Goal: Task Accomplishment & Management: Manage account settings

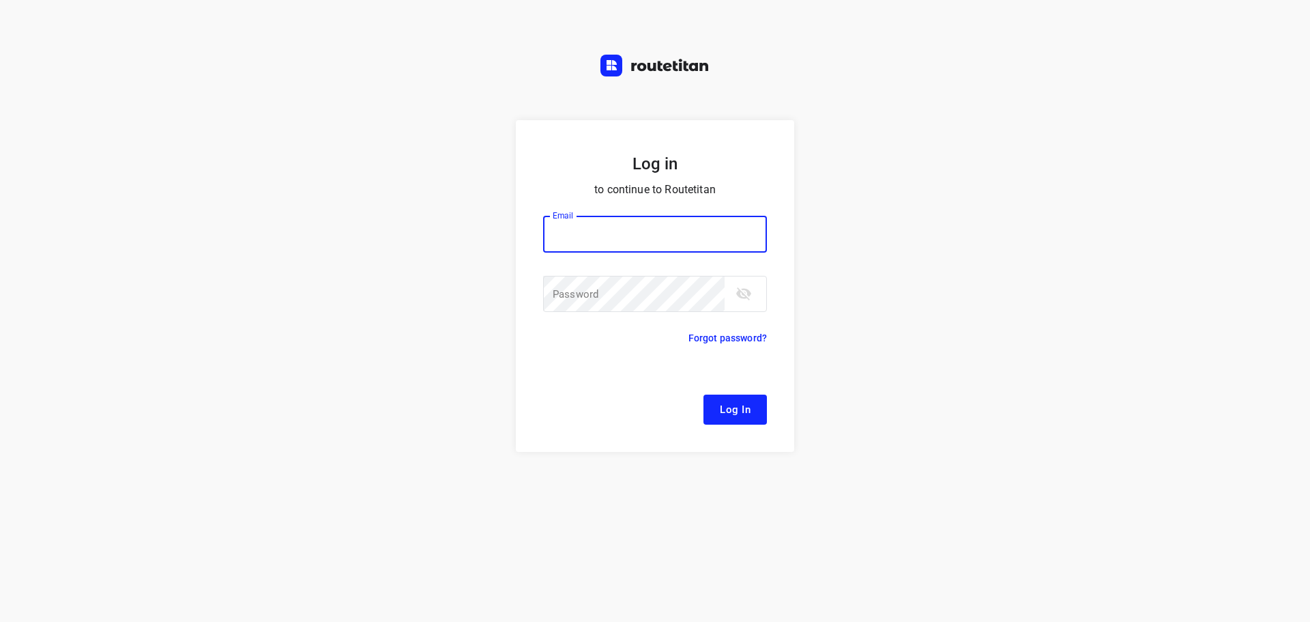
click at [0, 0] on div at bounding box center [0, 0] width 0 height 0
type input "[EMAIL_ADDRESS][DOMAIN_NAME]"
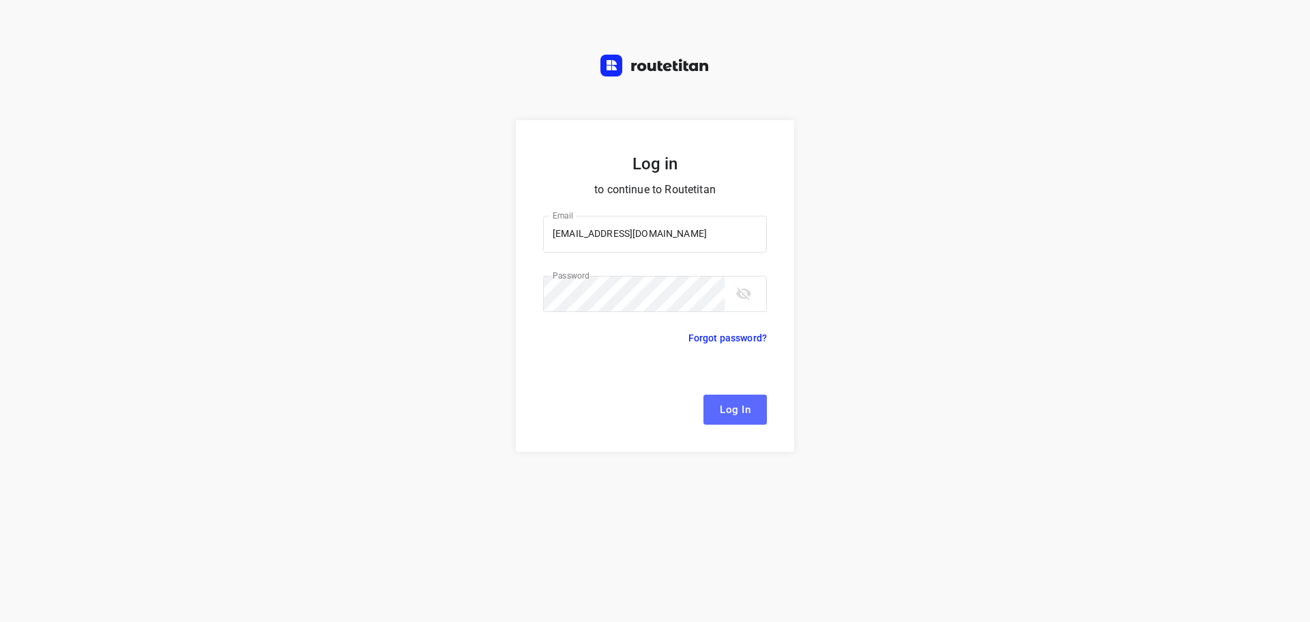
click at [747, 411] on span "Log In" at bounding box center [735, 409] width 31 height 18
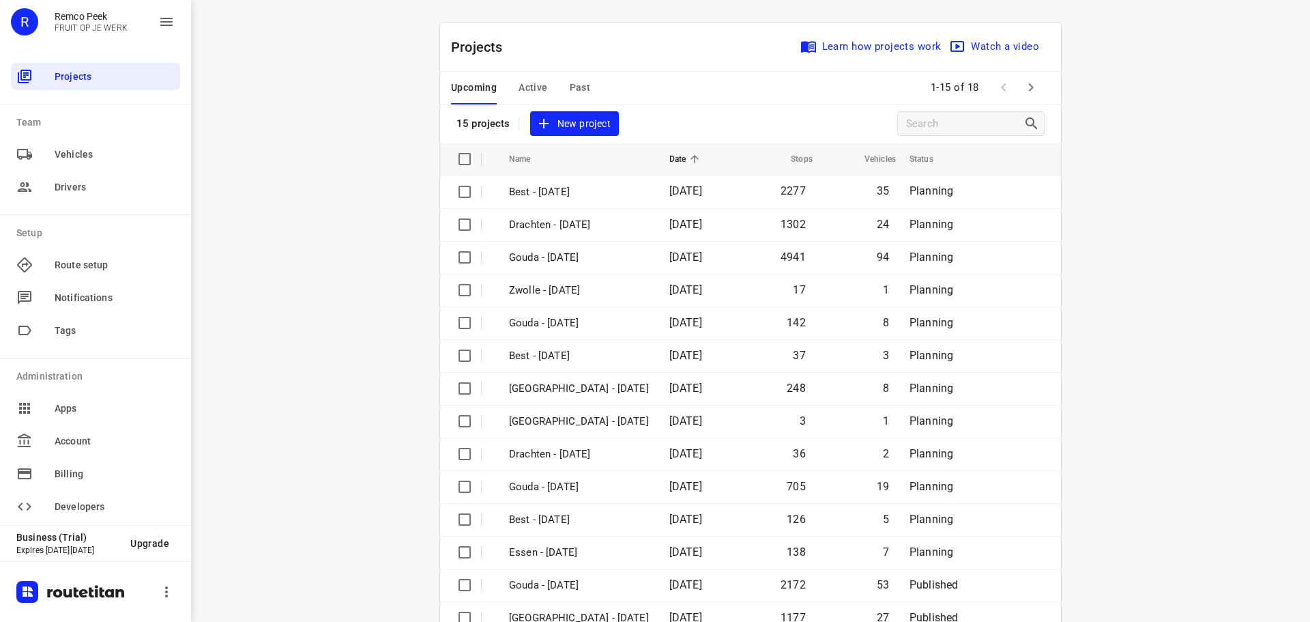
click at [0, 621] on div at bounding box center [0, 622] width 0 height 0
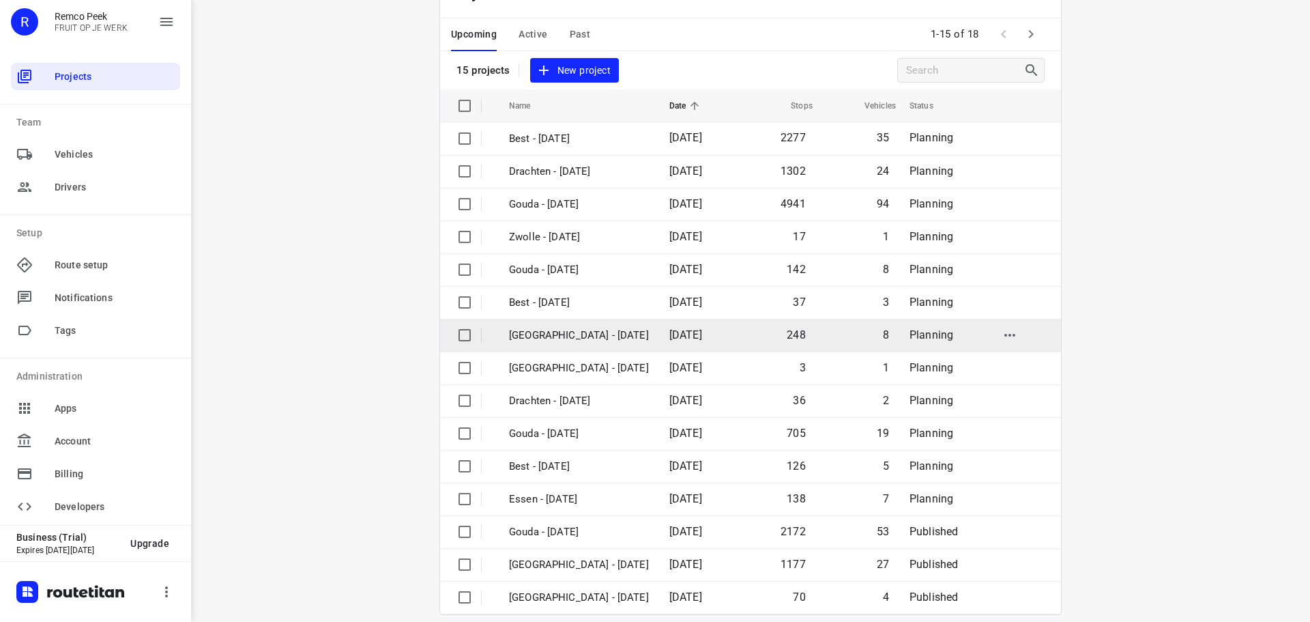
scroll to position [68, 0]
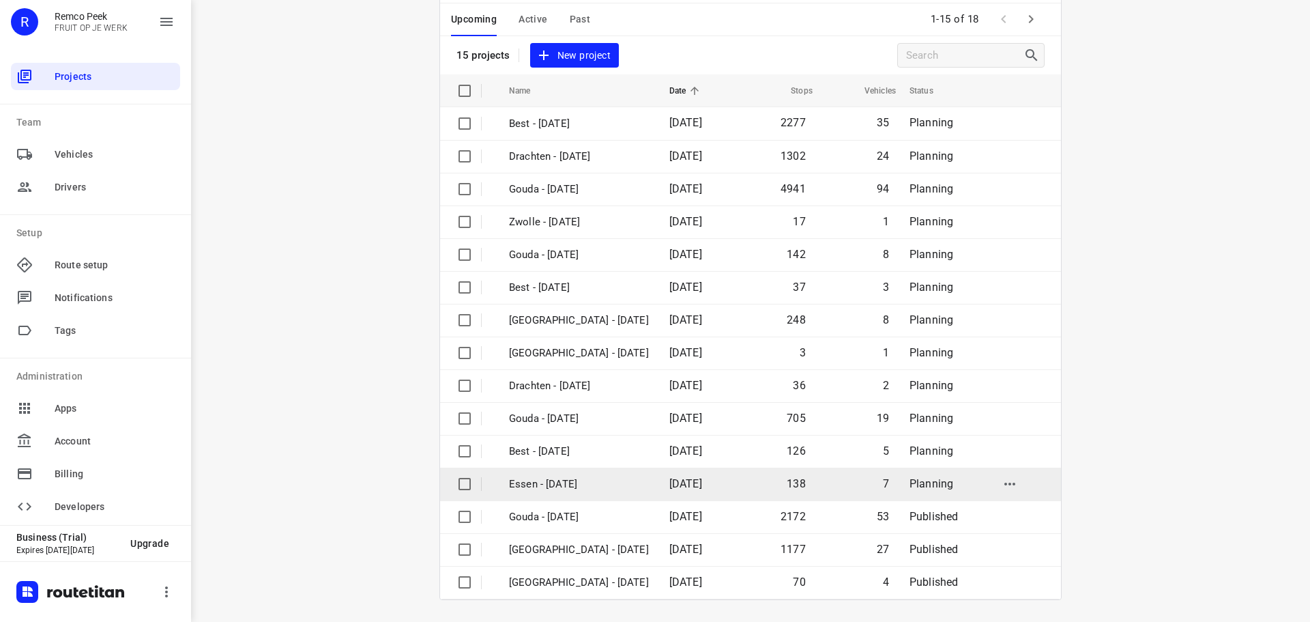
click at [558, 483] on p "Essen - [DATE]" at bounding box center [579, 484] width 140 height 16
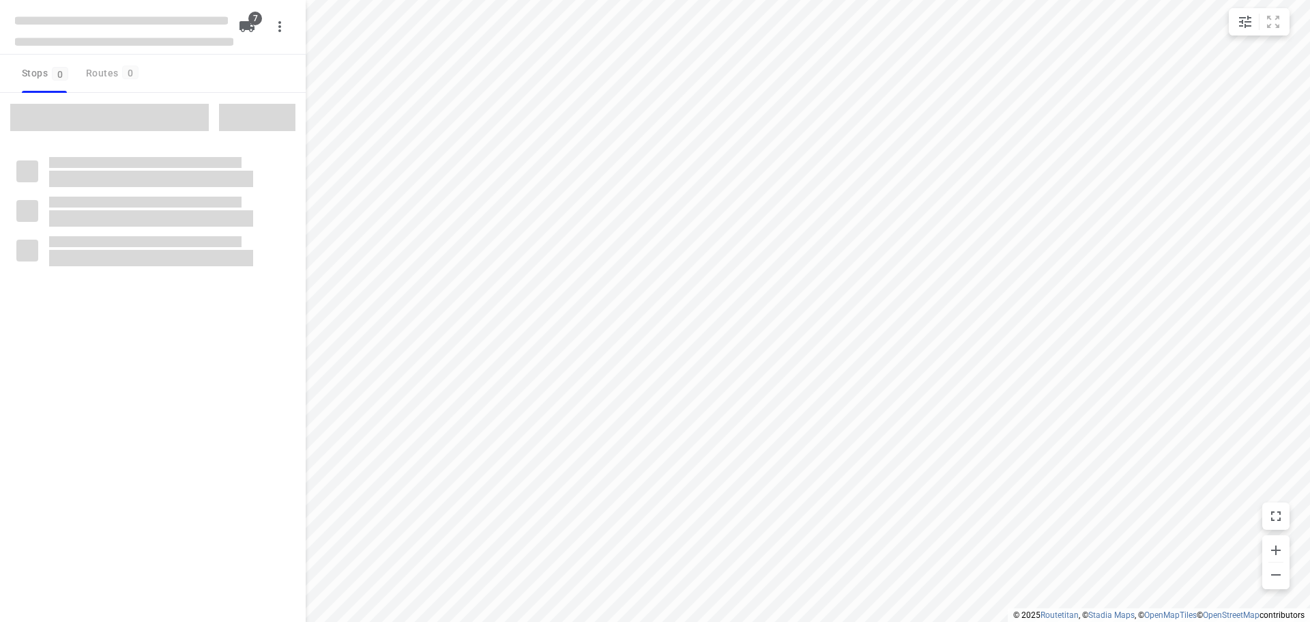
checkbox input "true"
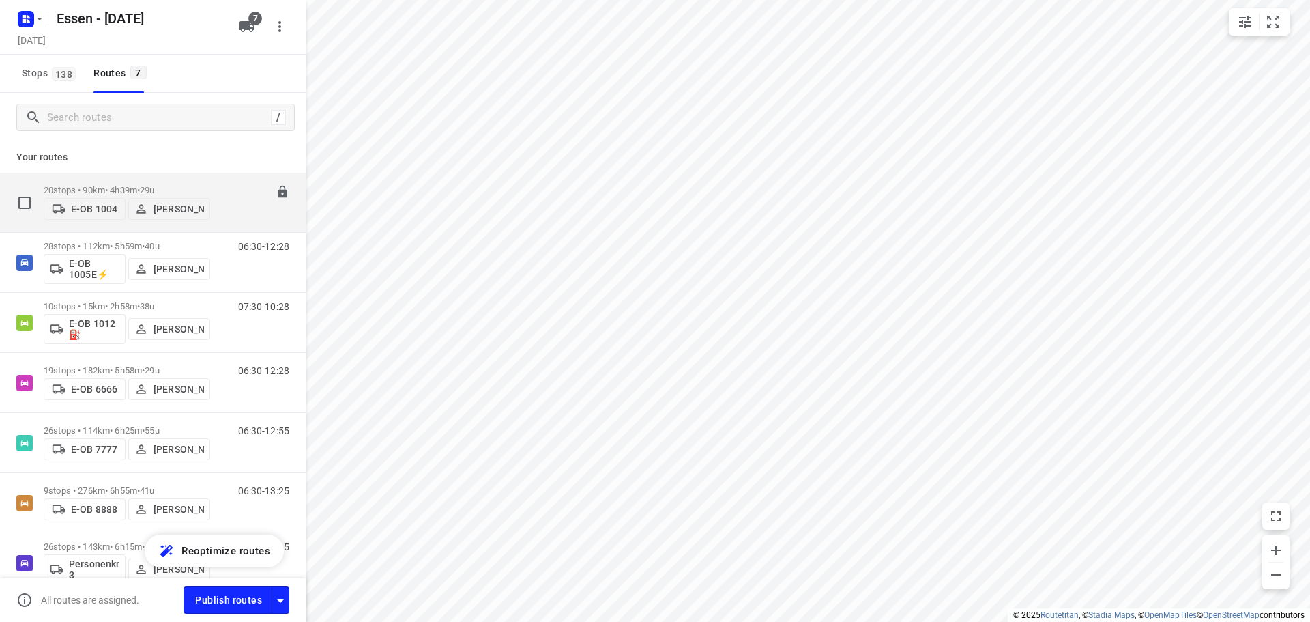
click at [130, 185] on p "20 stops • 90km • 4h39m • 29u" at bounding box center [127, 190] width 166 height 10
